Goal: Information Seeking & Learning: Learn about a topic

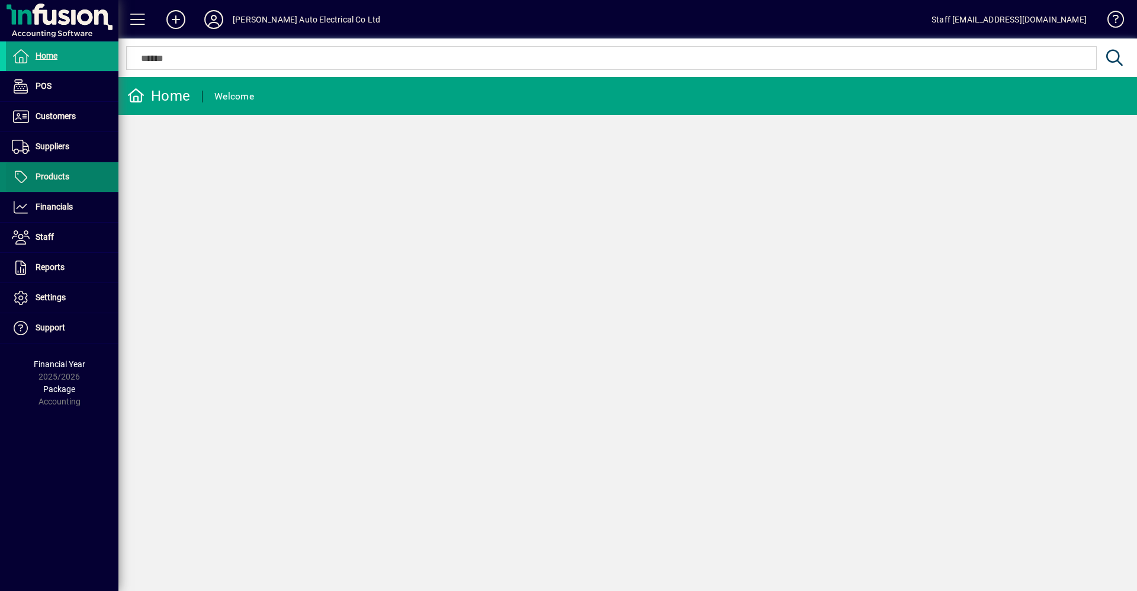
click at [69, 171] on span at bounding box center [62, 177] width 113 height 28
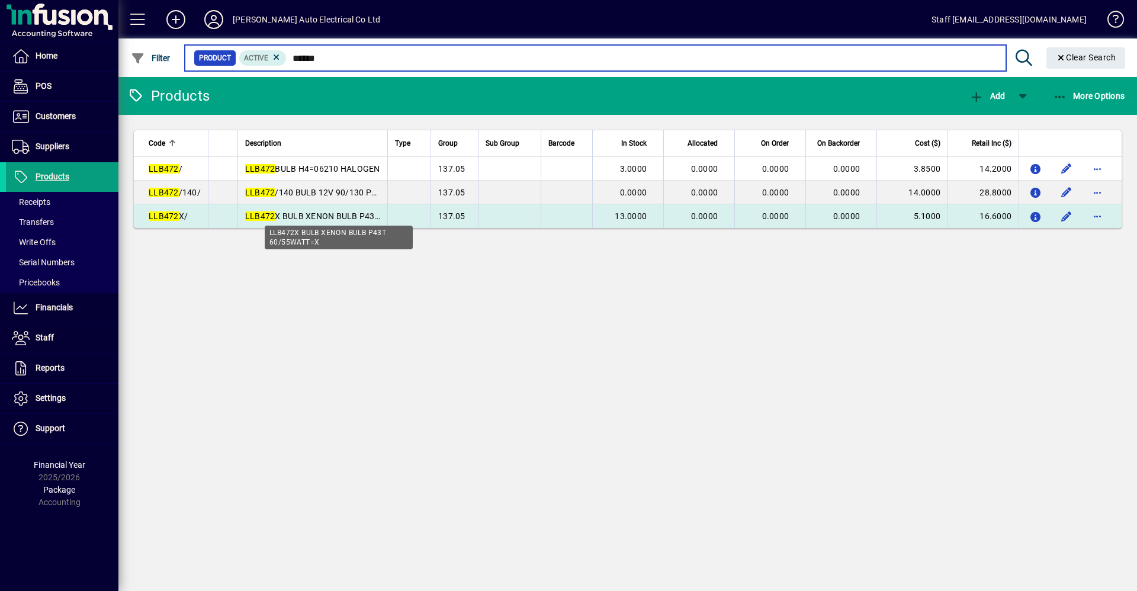
type input "******"
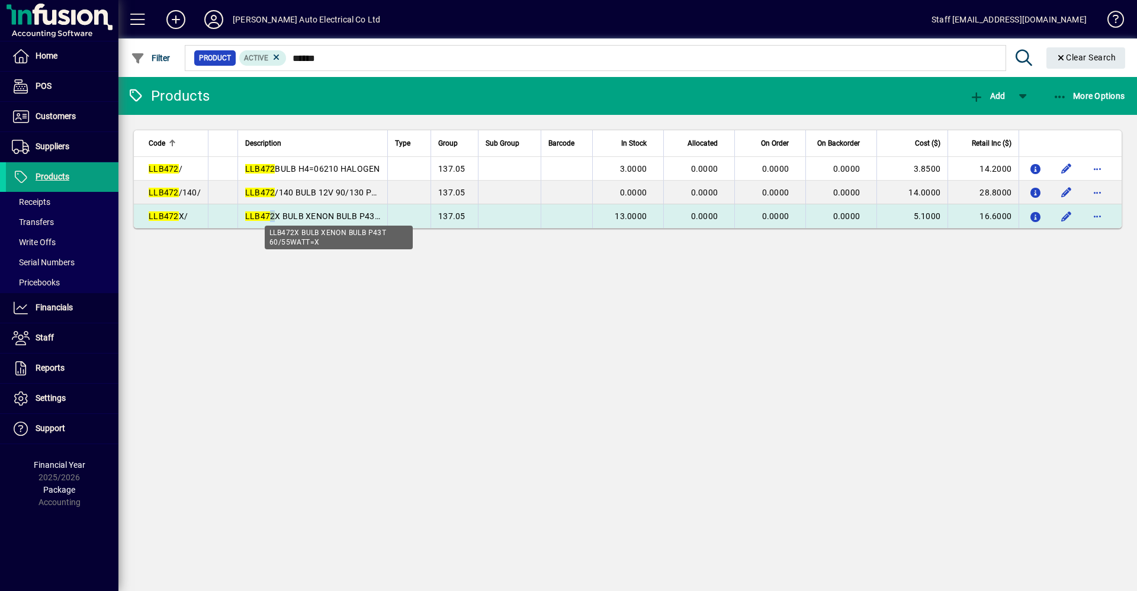
click at [271, 216] on em "LLB472" at bounding box center [260, 215] width 30 height 9
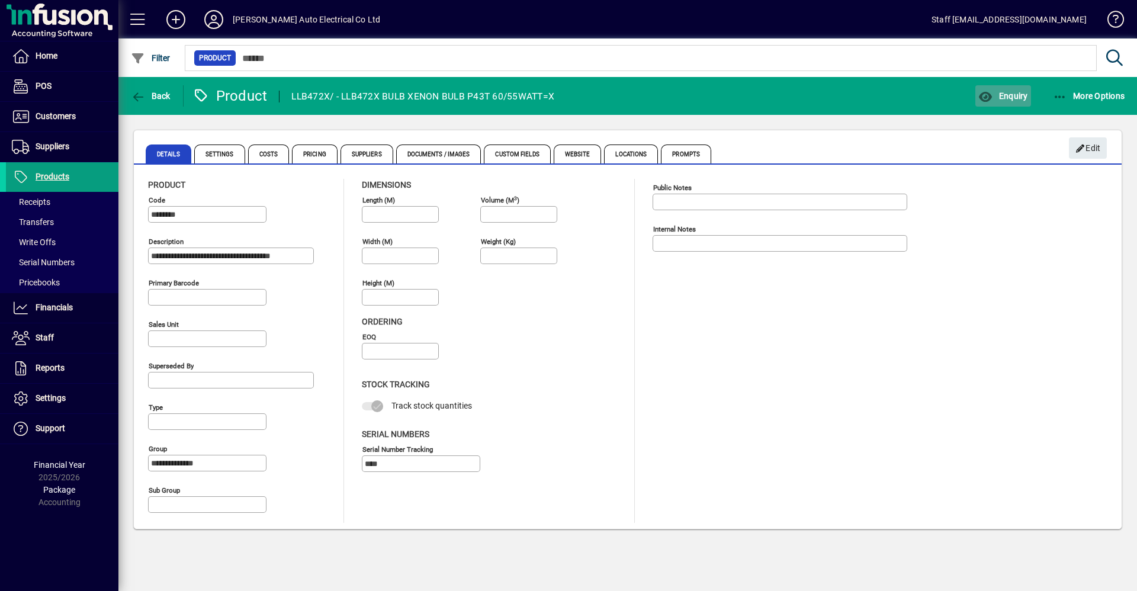
click at [1007, 97] on span "Enquiry" at bounding box center [1003, 95] width 49 height 9
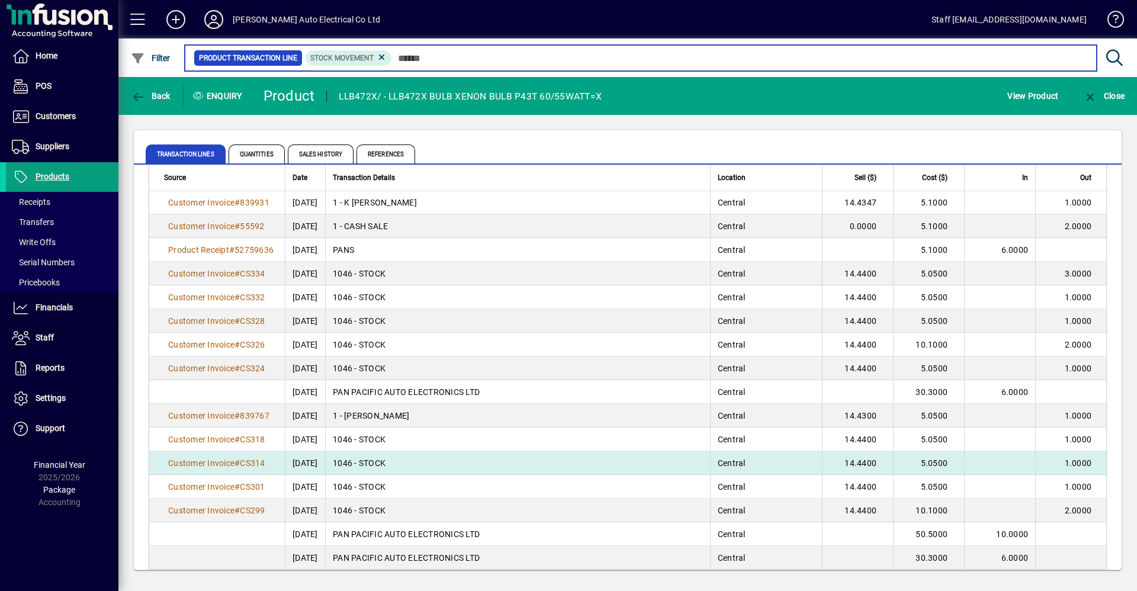
scroll to position [178, 0]
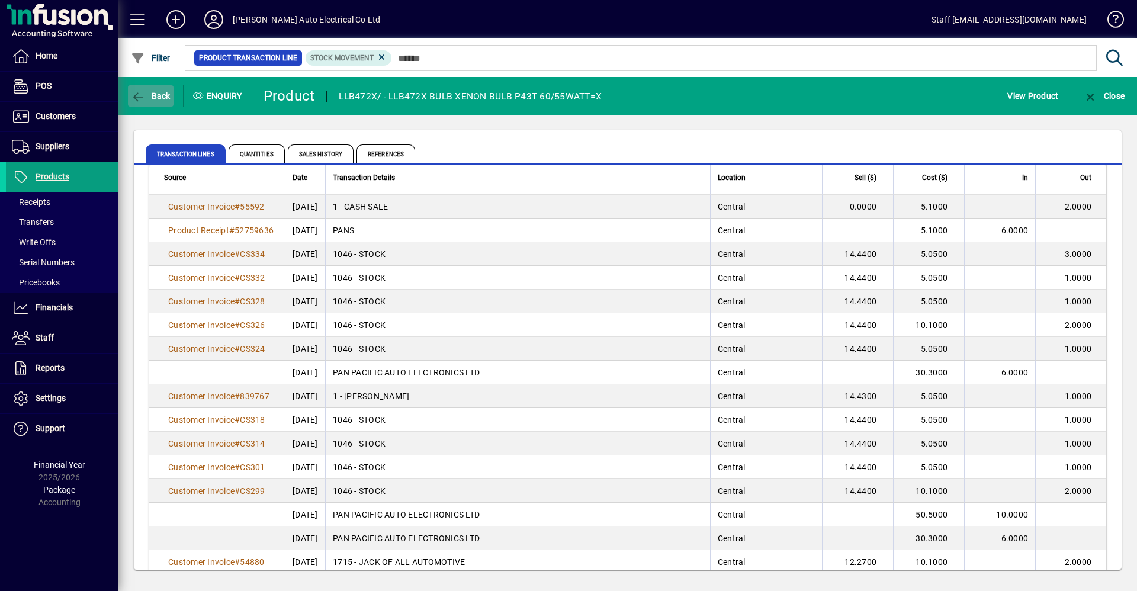
click at [141, 94] on icon "button" at bounding box center [138, 97] width 15 height 12
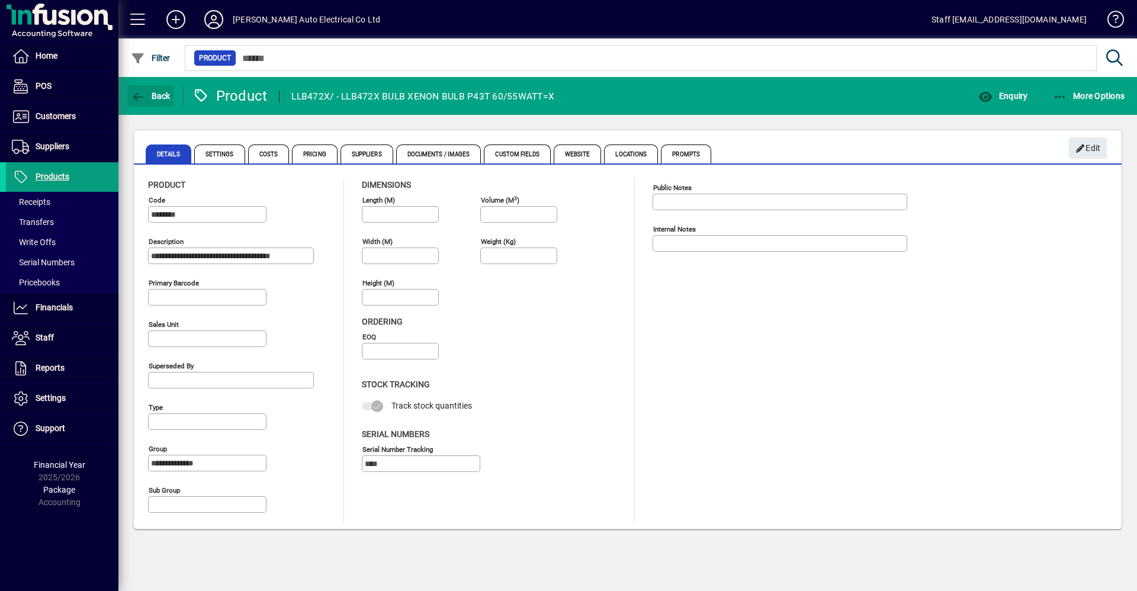
click at [141, 94] on icon "button" at bounding box center [138, 97] width 15 height 12
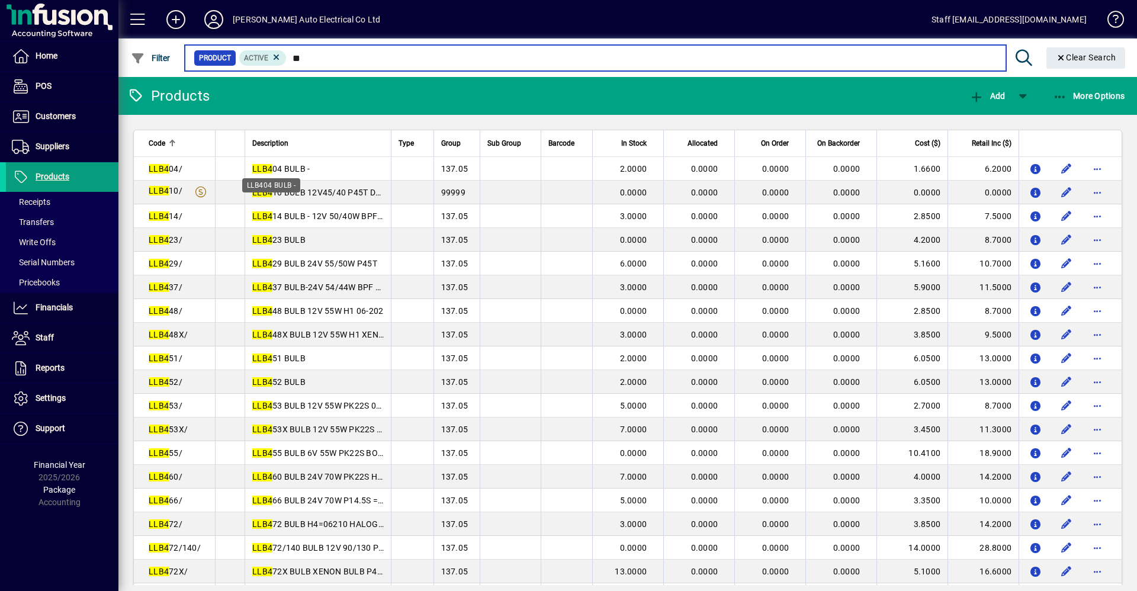
type input "*"
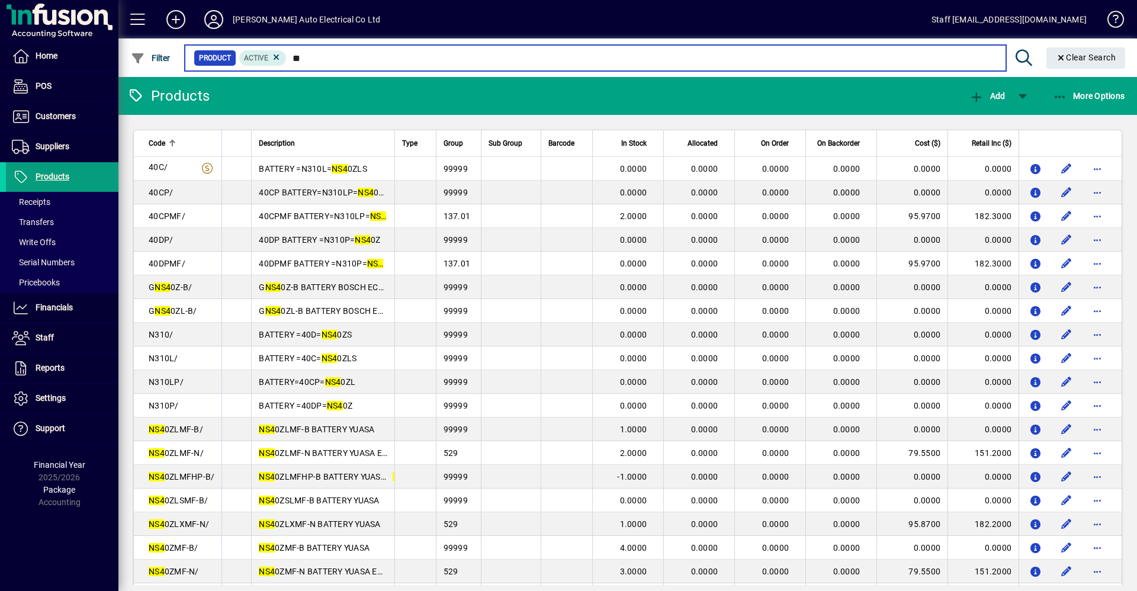
type input "*"
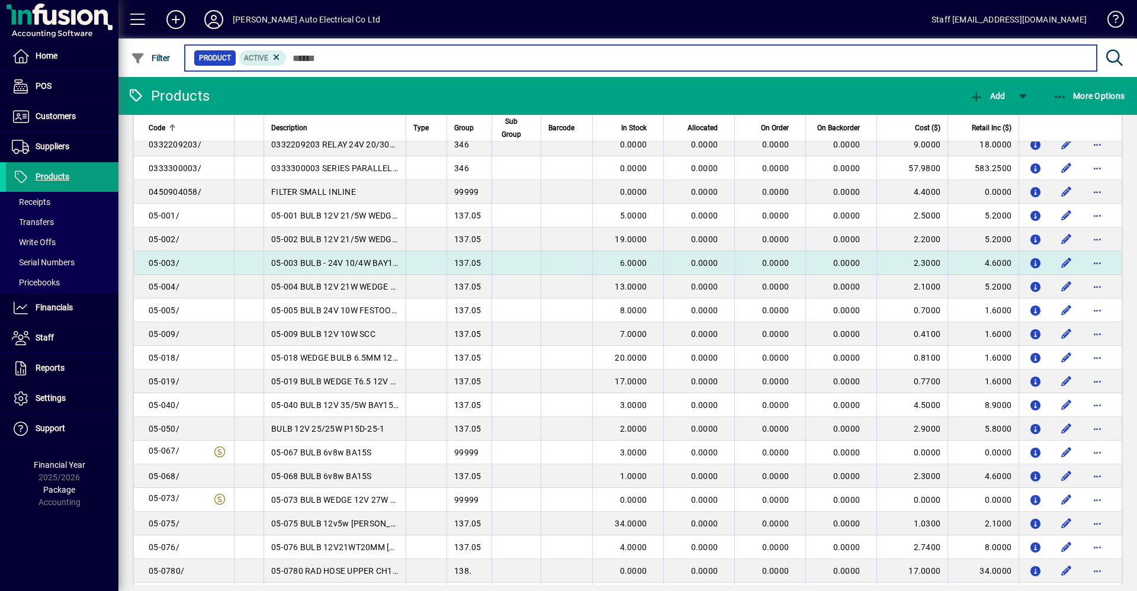
scroll to position [1659, 0]
